Goal: Task Accomplishment & Management: Complete application form

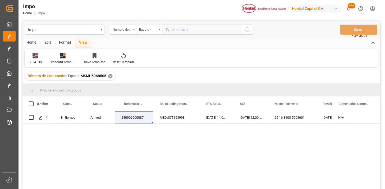
click at [127, 33] on div "Número de Contenedor" at bounding box center [123, 30] width 26 height 10
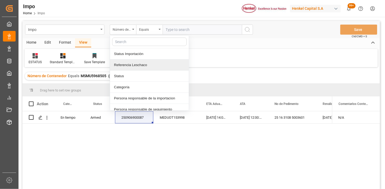
drag, startPoint x: 132, startPoint y: 65, endPoint x: 137, endPoint y: 63, distance: 5.3
click at [132, 66] on div "Referencia Leschaco" at bounding box center [149, 65] width 79 height 11
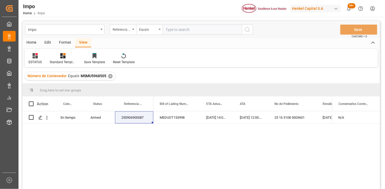
click at [175, 30] on input "text" at bounding box center [202, 30] width 79 height 10
paste input "250806900882"
type input "250806900882"
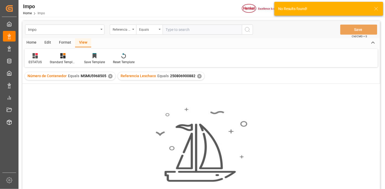
click at [109, 78] on div "✕" at bounding box center [110, 76] width 4 height 4
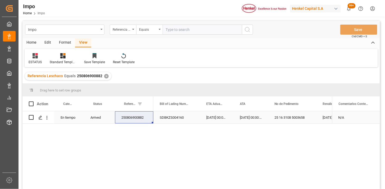
click at [133, 121] on div "250806900882" at bounding box center [134, 117] width 38 height 12
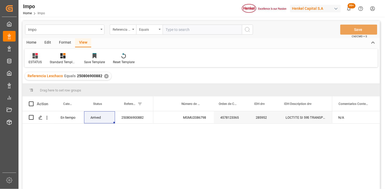
click at [34, 57] on icon at bounding box center [35, 55] width 5 height 5
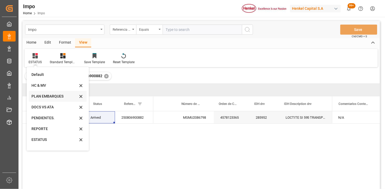
scroll to position [18, 0]
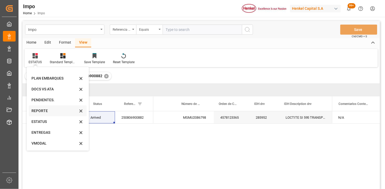
click at [41, 112] on div "REPORTE" at bounding box center [54, 111] width 46 height 6
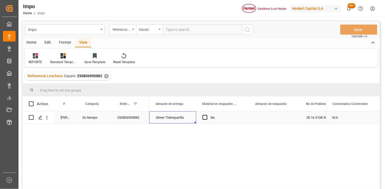
click at [164, 121] on div "Almer Tlalnepantla" at bounding box center [173, 117] width 47 height 12
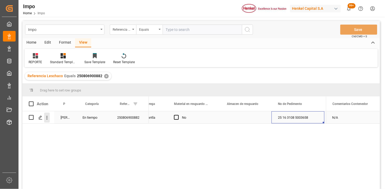
click at [49, 119] on icon "open menu" at bounding box center [47, 118] width 6 height 6
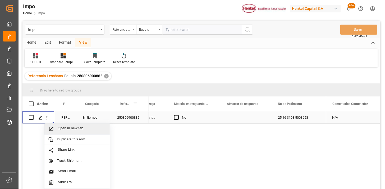
click at [58, 126] on span "Open in new tab" at bounding box center [82, 129] width 48 height 6
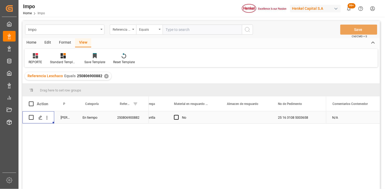
click at [198, 29] on input "text" at bounding box center [202, 30] width 79 height 10
paste input "CEM23-354826"
type input "CEM23-354826"
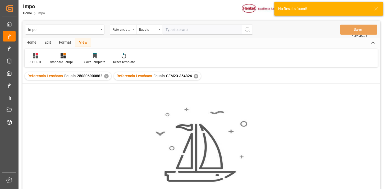
click at [105, 76] on div "✕" at bounding box center [106, 76] width 4 height 4
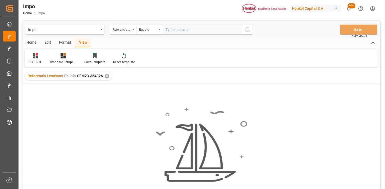
click at [192, 33] on input "text" at bounding box center [202, 30] width 79 height 10
paste input "250806900886"
type input "250806900886"
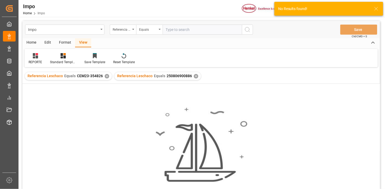
click at [105, 77] on div "✕" at bounding box center [107, 76] width 4 height 4
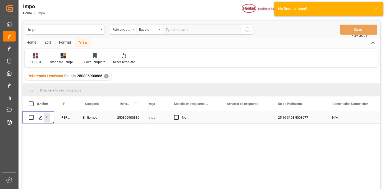
click at [48, 119] on icon "open menu" at bounding box center [47, 118] width 6 height 6
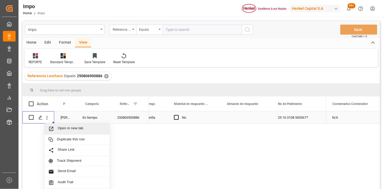
click at [61, 128] on span "Open in new tab" at bounding box center [82, 129] width 48 height 6
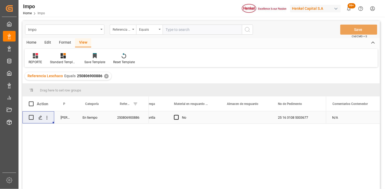
click at [180, 27] on input "text" at bounding box center [202, 30] width 79 height 10
paste input "250915080043"
type input "250915080043"
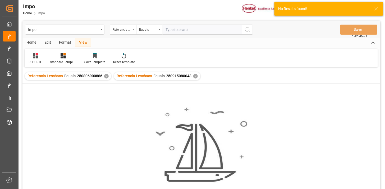
click at [105, 76] on div "✕" at bounding box center [106, 76] width 4 height 4
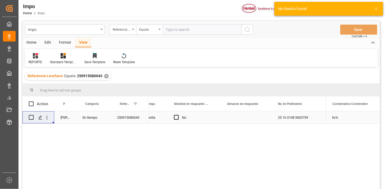
click at [236, 120] on div "Press SPACE to select this row." at bounding box center [246, 117] width 51 height 12
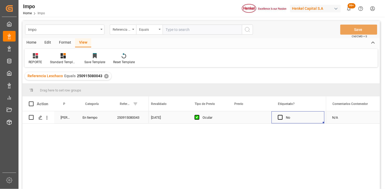
scroll to position [0, 583]
click at [236, 120] on div "Press SPACE to select this row." at bounding box center [250, 117] width 44 height 12
type input "25-08-2025"
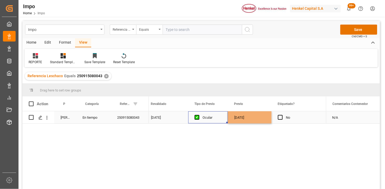
click at [220, 118] on div "Ocular" at bounding box center [212, 118] width 19 height 12
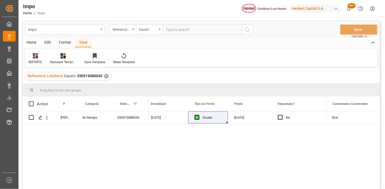
drag, startPoint x: 193, startPoint y: 28, endPoint x: 213, endPoint y: 33, distance: 19.9
click at [194, 28] on input "text" at bounding box center [202, 30] width 79 height 10
paste input "250906900089"
type input "250906900089"
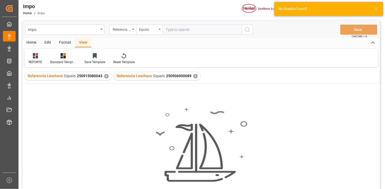
click at [105, 75] on div "✕" at bounding box center [106, 76] width 4 height 4
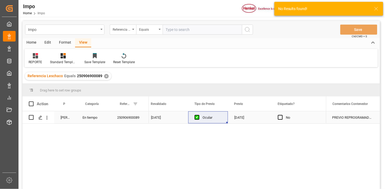
drag, startPoint x: 46, startPoint y: 118, endPoint x: 49, endPoint y: 123, distance: 6.2
click at [46, 118] on icon "open menu" at bounding box center [47, 118] width 6 height 6
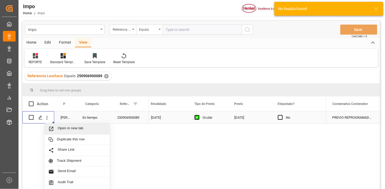
click at [60, 128] on span "Open in new tab" at bounding box center [82, 129] width 48 height 6
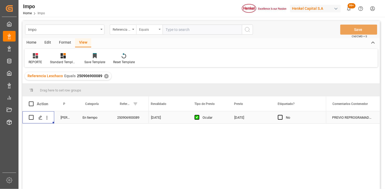
click at [140, 30] on div "Equals" at bounding box center [148, 29] width 18 height 6
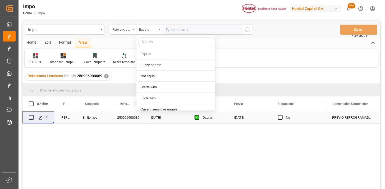
scroll to position [26, 0]
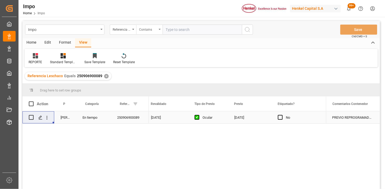
paste input "250806900840 250906900087 250906900088 250906900093"
type input "250806900840,250906900087,250906900088,250906900093"
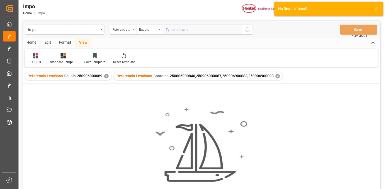
click at [105, 76] on div "✕" at bounding box center [106, 76] width 4 height 4
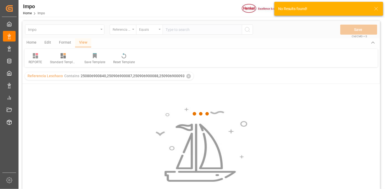
scroll to position [29, 0]
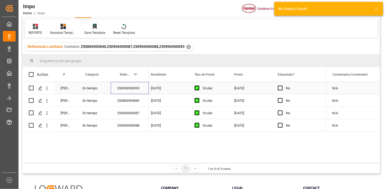
click at [139, 88] on div "250906900093" at bounding box center [130, 88] width 38 height 12
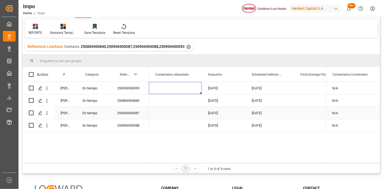
scroll to position [0, 803]
click at [48, 90] on icon "open menu" at bounding box center [47, 89] width 6 height 6
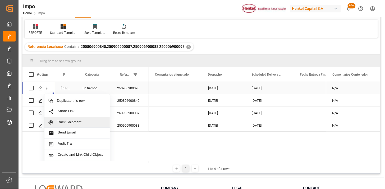
scroll to position [11, 0]
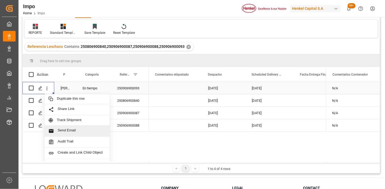
click at [80, 129] on span "Send Email" at bounding box center [82, 131] width 48 height 6
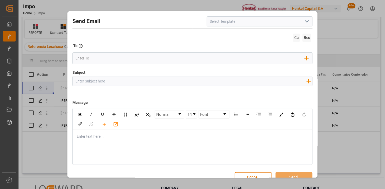
click at [308, 23] on icon "open menu" at bounding box center [307, 21] width 6 height 6
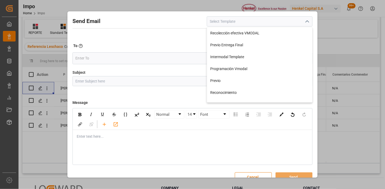
click at [345, 28] on div "Send Email Recolección efectiva VMODAL Previo Entrega Final Intermodal Template…" at bounding box center [192, 94] width 385 height 189
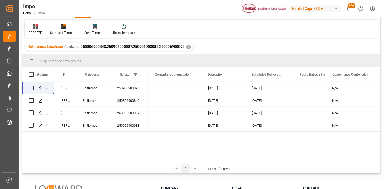
drag, startPoint x: 256, startPoint y: 163, endPoint x: 259, endPoint y: 166, distance: 4.3
click at [263, 164] on div "1 1 to 4 of 4 rows" at bounding box center [201, 168] width 358 height 11
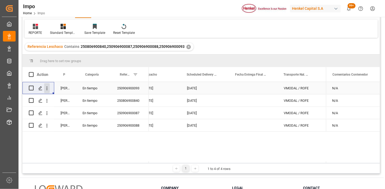
click at [49, 89] on icon "open menu" at bounding box center [47, 89] width 6 height 6
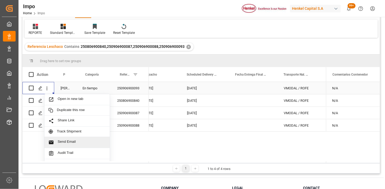
click at [88, 138] on div "Send Email" at bounding box center [76, 142] width 65 height 11
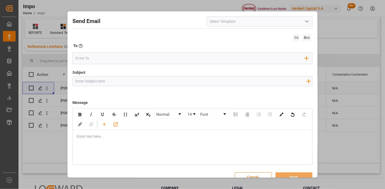
click at [310, 21] on input at bounding box center [260, 21] width 106 height 10
click at [306, 22] on polyline "open menu" at bounding box center [307, 22] width 3 height 2
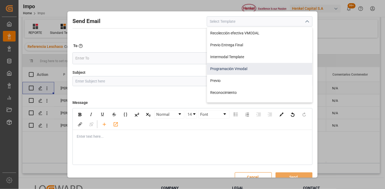
click at [265, 69] on div "Programación Vmodal" at bounding box center [259, 69] width 105 height 12
type input "Programación Vmodal"
type input "PROGRAMACIÓN CARGA {{scheduledDeliveryDate}} || OC {{customerpoDerived}} || {{f…"
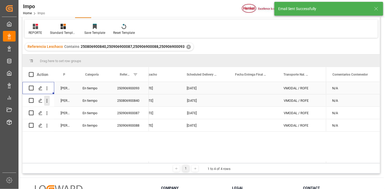
click at [48, 102] on icon "open menu" at bounding box center [47, 101] width 6 height 6
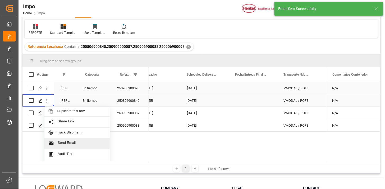
click at [89, 144] on span "Send Email" at bounding box center [82, 144] width 48 height 6
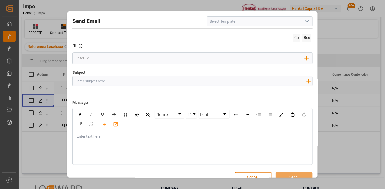
click at [305, 21] on icon "open menu" at bounding box center [307, 21] width 6 height 6
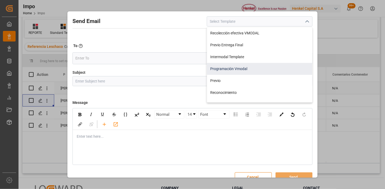
click at [267, 72] on div "Programación Vmodal" at bounding box center [259, 69] width 105 height 12
type input "Programación Vmodal"
type input "PROGRAMACIÓN CARGA {{scheduledDeliveryDate}} || OC {{customerpoDerived}} || {{f…"
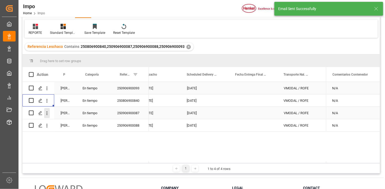
click at [45, 114] on icon "open menu" at bounding box center [47, 114] width 6 height 6
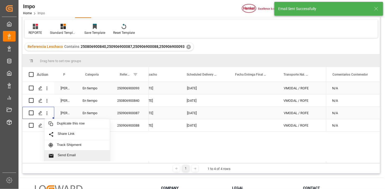
click at [85, 155] on span "Send Email" at bounding box center [82, 156] width 48 height 6
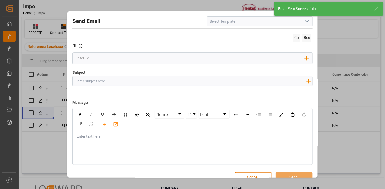
click at [307, 22] on icon "open menu" at bounding box center [307, 21] width 6 height 6
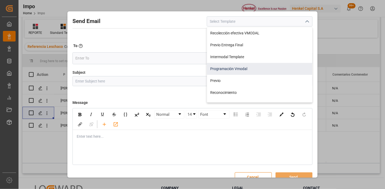
click at [261, 69] on div "Programación Vmodal" at bounding box center [259, 69] width 105 height 12
type input "Programación Vmodal"
type input "PROGRAMACIÓN CARGA {{scheduledDeliveryDate}} || OC {{customerpoDerived}} || {{f…"
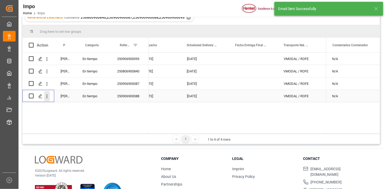
click at [47, 97] on icon "open menu" at bounding box center [47, 96] width 1 height 4
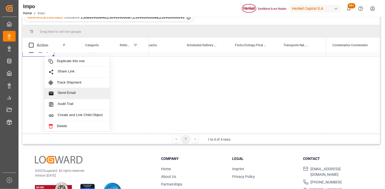
click at [77, 92] on span "Send Email" at bounding box center [82, 94] width 48 height 6
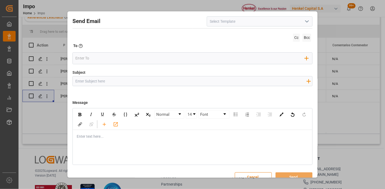
click at [306, 22] on polyline "open menu" at bounding box center [307, 22] width 3 height 2
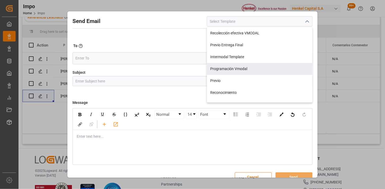
click at [255, 70] on div "Programación Vmodal" at bounding box center [259, 69] width 105 height 12
type input "Programación Vmodal"
type input "PROGRAMACIÓN CARGA {{scheduledDeliveryDate}} || OC {{customerpoDerived}} || {{f…"
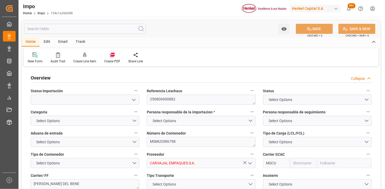
type input "MSC"
type input "Mediterranean Shipping Company"
type input "2"
type input "9.082"
type input "10"
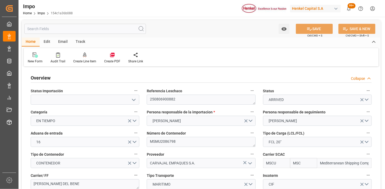
type input "07-08-2025"
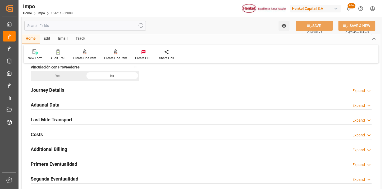
scroll to position [353, 0]
click at [136, 102] on div "Aduanal Data Expand" at bounding box center [201, 104] width 341 height 10
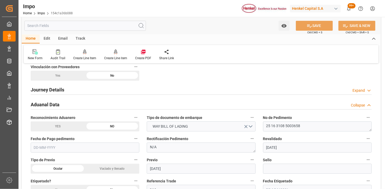
click at [138, 103] on div "Aduanal Data Collapse" at bounding box center [201, 104] width 341 height 10
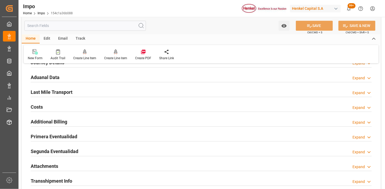
scroll to position [382, 0]
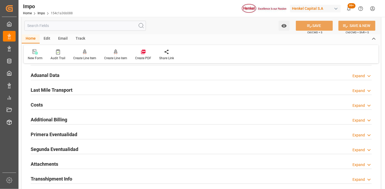
click at [87, 132] on div "Primera Eventualidad Expand" at bounding box center [201, 134] width 341 height 10
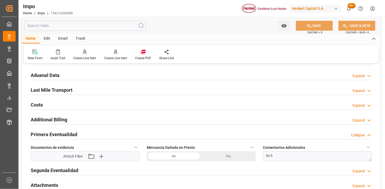
scroll to position [412, 0]
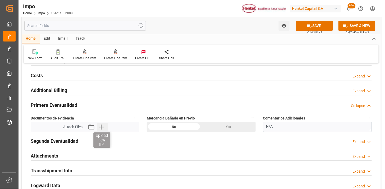
click at [103, 127] on icon "button" at bounding box center [101, 127] width 5 height 5
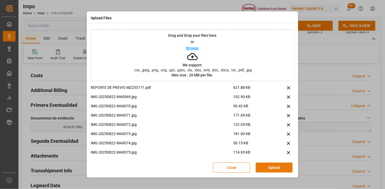
click at [270, 166] on button "Upload" at bounding box center [274, 168] width 37 height 10
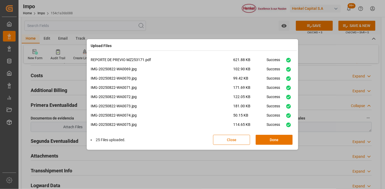
drag, startPoint x: 263, startPoint y: 138, endPoint x: 245, endPoint y: 142, distance: 18.4
click at [264, 138] on button "Done" at bounding box center [274, 140] width 37 height 10
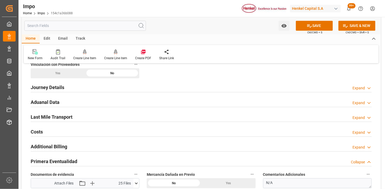
scroll to position [353, 0]
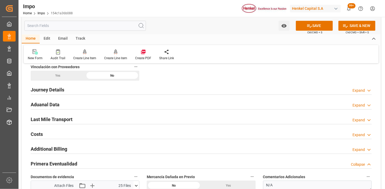
drag, startPoint x: 244, startPoint y: 107, endPoint x: 262, endPoint y: 105, distance: 17.3
click at [244, 107] on div "Aduanal Data Expand" at bounding box center [201, 104] width 341 height 10
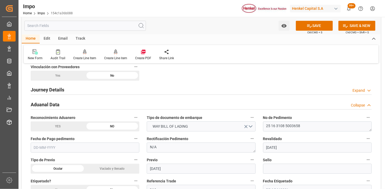
scroll to position [382, 0]
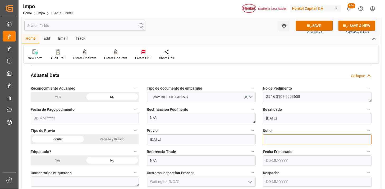
click at [289, 142] on input at bounding box center [317, 139] width 109 height 10
paste input "CEM23-354826"
type input "CEM23-354826"
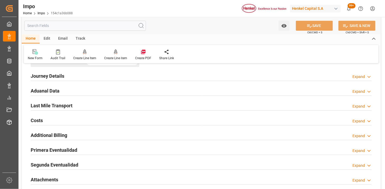
scroll to position [353, 0]
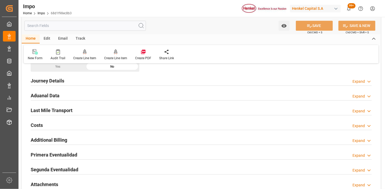
scroll to position [382, 0]
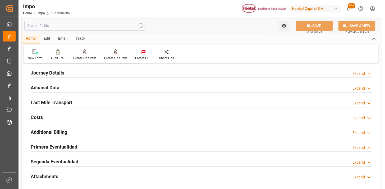
click at [82, 88] on div "Aduanal Data Expand" at bounding box center [201, 87] width 341 height 10
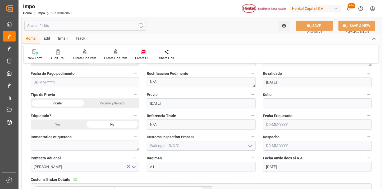
scroll to position [441, 0]
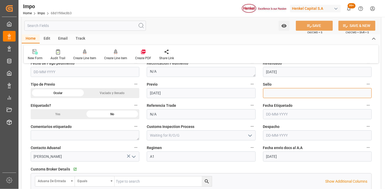
click at [276, 94] on input at bounding box center [317, 93] width 109 height 10
paste input "CEM23-3548025"
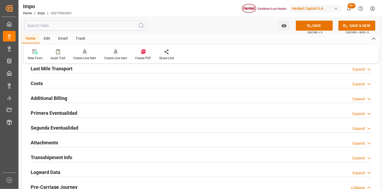
scroll to position [618, 0]
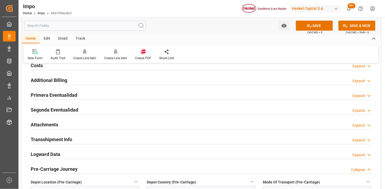
type input "CEM23-3548025"
click at [123, 96] on div "Primera Eventualidad Expand" at bounding box center [201, 95] width 341 height 10
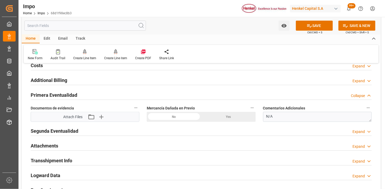
click at [101, 117] on icon "button" at bounding box center [101, 117] width 8 height 8
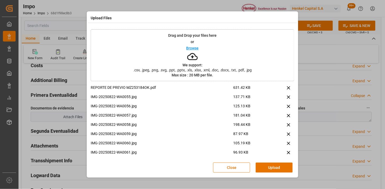
click at [269, 170] on button "Upload" at bounding box center [274, 168] width 37 height 10
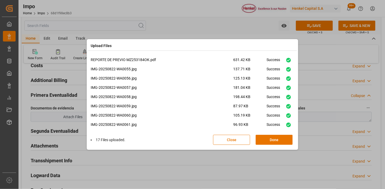
scroll to position [87, 0]
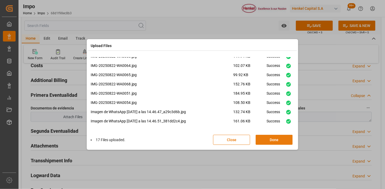
click at [272, 139] on button "Done" at bounding box center [274, 140] width 37 height 10
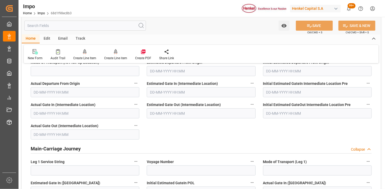
scroll to position [434, 0]
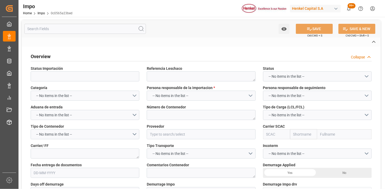
type textarea "250906900089"
type textarea "MSMU5732314"
type input "HENGHE MATERIALS&SCIENCE TECHNOLOGY CO.,LTD"
type input "MSCU"
type textarea "MSC"
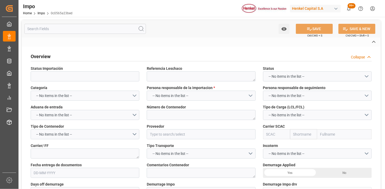
type textarea "PREVIO REPROGRAMADO POR SATURACIÓN (FECHA INICIAL 21.08)"
type input "AA"
type textarea "AA"
type input "NINGBO PT"
type input "CN"
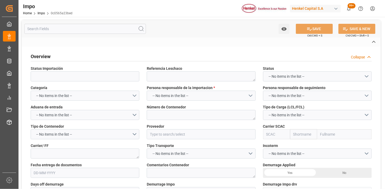
type input "TRUCK"
type input "QM529A"
type input "VESSEL"
type input "MSC SHRISTI"
type input "TRUCK"
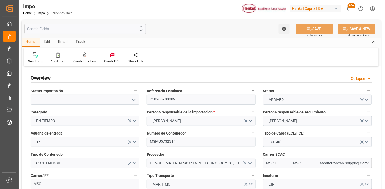
type input "MSC"
type input "Mediterranean Shipping Company"
type input "1"
type input "48"
type input "40"
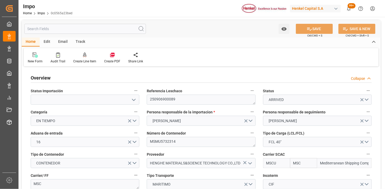
type input "9293442"
type input "24-07-2025"
type input "14-07-2025 12:00"
type input "15-07-2025 12:00"
type input "19-07-2025 00:01"
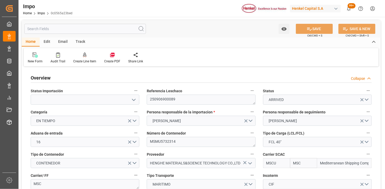
type input "19-07-2025 18:39"
type input "14-08-2025 12:00"
type input "14-08-2025 06:52"
type input "15-08-2025 00:32"
type input "15-08-2025 23:59"
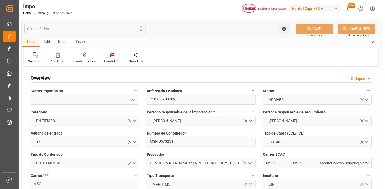
type input "15-08-2025 23:59"
type input "19-08-2025 23:59"
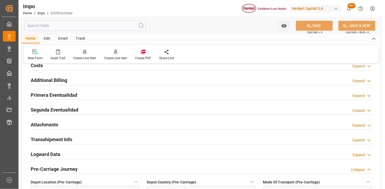
scroll to position [412, 0]
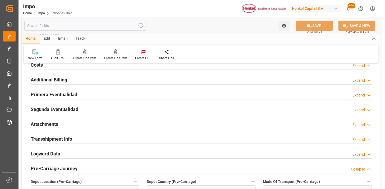
click at [134, 94] on div "Primera Eventualidad Expand" at bounding box center [201, 94] width 341 height 10
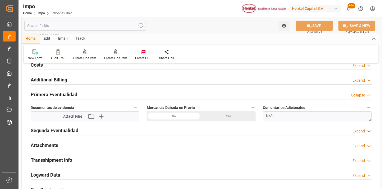
scroll to position [441, 0]
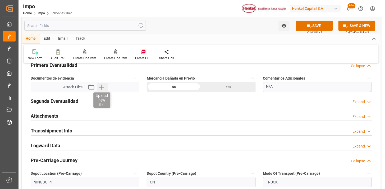
click at [102, 86] on icon "button" at bounding box center [101, 87] width 8 height 8
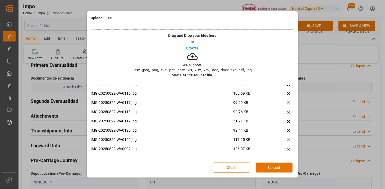
scroll to position [0, 0]
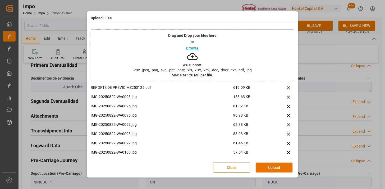
drag, startPoint x: 282, startPoint y: 169, endPoint x: 171, endPoint y: 139, distance: 115.3
click at [282, 168] on button "Upload" at bounding box center [274, 168] width 37 height 10
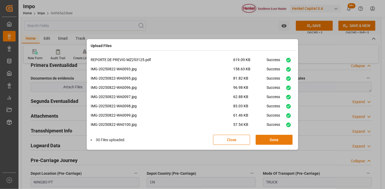
click at [272, 140] on button "Done" at bounding box center [274, 140] width 37 height 10
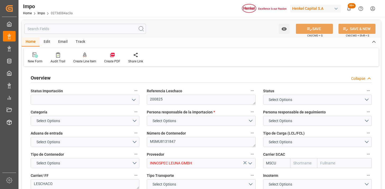
type input "MSC"
type input "Mediterranean Shipping Company"
type input "1"
type input "3.506"
type input "2"
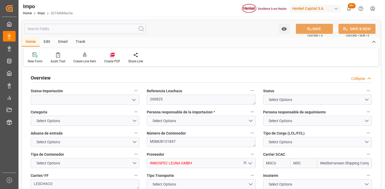
type input "20-08-2025"
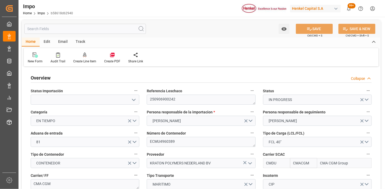
type input "CMACGM"
type input "CMA CGM Group"
type input "1"
type input "50"
type input "17"
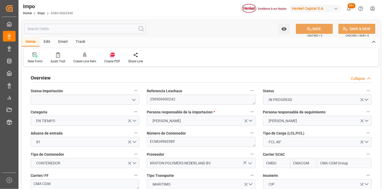
type input "9368742"
type input "13-08-2025"
type input "24-07-2025 17:06"
type input "25-07-2025 11:25"
type input "03-08-2025 11:02"
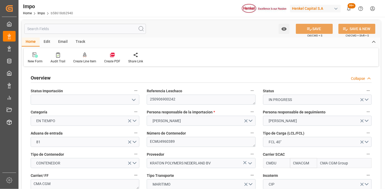
type input "03-08-2025 23:07"
type input "25-08-2025 15:00"
type input "26-08-2025 00:04"
type input "06-09-2025 13:00"
type input "12-09-2025 13:00"
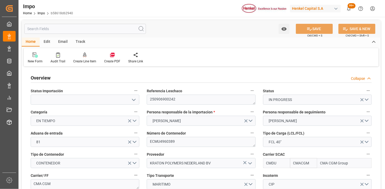
type input "13-09-2025 00:01"
type input "17-09-2025 00:01"
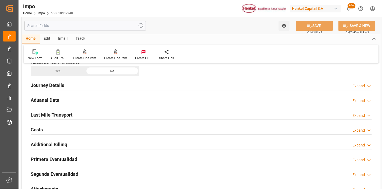
scroll to position [353, 0]
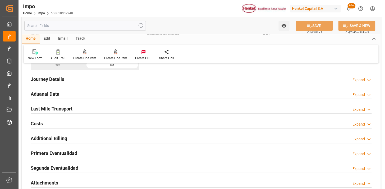
click at [124, 94] on div "Aduanal Data Expand" at bounding box center [201, 94] width 341 height 10
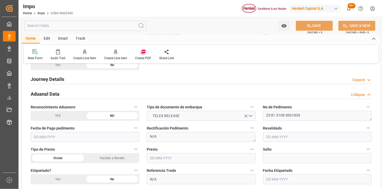
click at [136, 93] on div "Aduanal Data Collapse" at bounding box center [201, 94] width 341 height 10
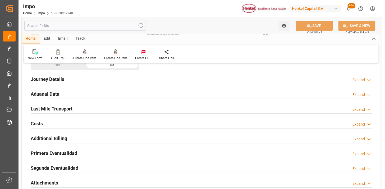
click at [135, 80] on div "Journey Details Expand" at bounding box center [201, 79] width 341 height 10
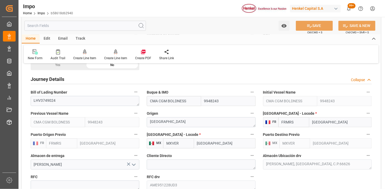
click at [181, 144] on input "MXVER" at bounding box center [178, 143] width 31 height 10
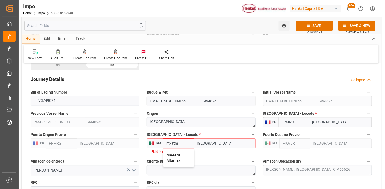
type input "MXATM"
type input "Altamira"
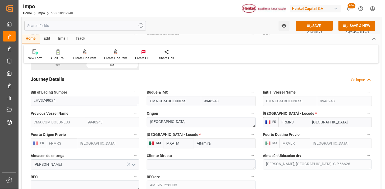
type input "MXATM"
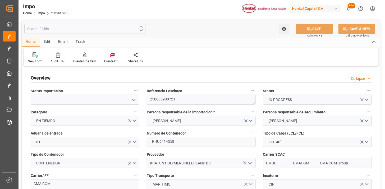
type input "CMACGM"
type input "CMA CGM Group"
type input "1"
type input "50"
type input "17"
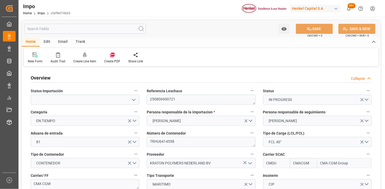
type input "9968920"
type input "[DATE]"
type input "[DATE] 16:43"
type input "[DATE] 11:49"
type input "[DATE] 09:17"
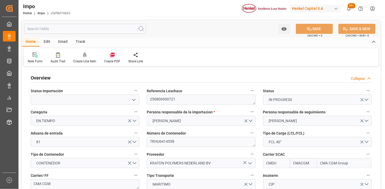
type input "[DATE] 03:18"
type input "[DATE] 15:00"
type input "[DATE] 21:51"
type input "[DATE] 00:00"
type input "[DATE] 03:31"
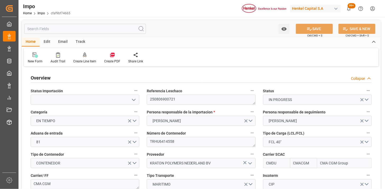
type input "[DATE] 00:00"
type input "[DATE] 11:01"
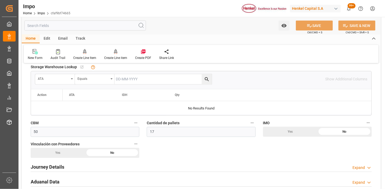
scroll to position [353, 0]
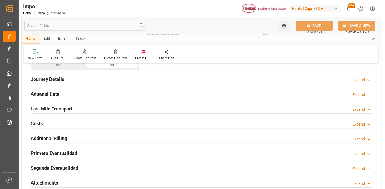
click at [137, 81] on div "Journey Details Expand" at bounding box center [201, 79] width 341 height 10
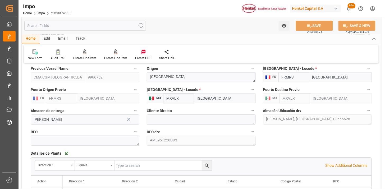
scroll to position [412, 0]
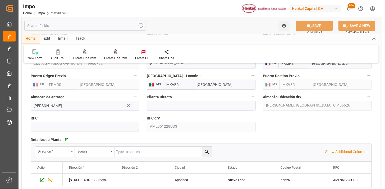
click at [189, 86] on input "MXVER" at bounding box center [178, 85] width 31 height 10
click at [190, 86] on input "MXVER" at bounding box center [178, 85] width 31 height 10
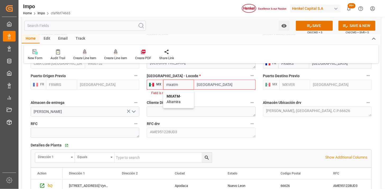
type input "MXATM"
type input "Altamira"
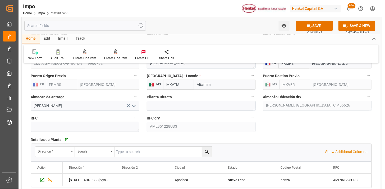
type input "MXATM"
